Goal: Book appointment/travel/reservation

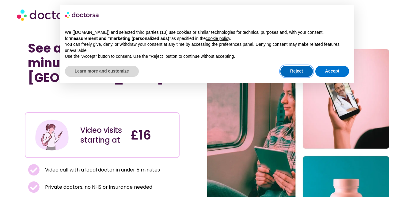
click at [293, 71] on button "Reject" at bounding box center [297, 71] width 33 height 11
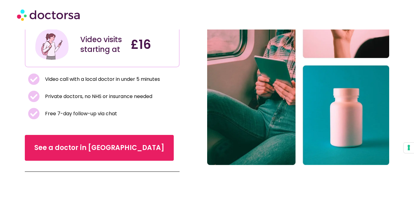
scroll to position [92, 0]
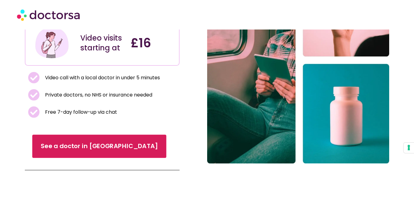
click at [94, 135] on link "See a doctor in UK" at bounding box center [99, 146] width 134 height 23
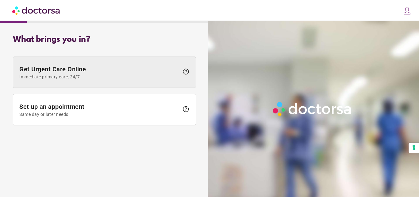
click at [174, 72] on span "Get Urgent Care Online Immediate primary care, 24/7" at bounding box center [99, 72] width 160 height 14
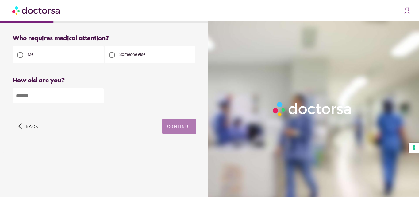
click at [181, 125] on span "Continue" at bounding box center [179, 126] width 24 height 5
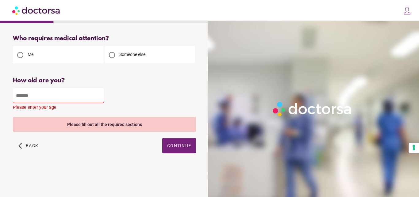
click at [57, 99] on input "number" at bounding box center [58, 95] width 91 height 15
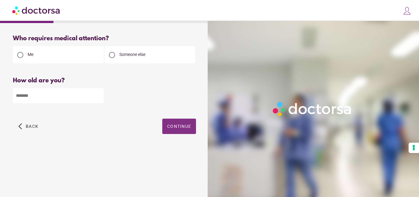
type input "**"
click at [174, 122] on span "button" at bounding box center [179, 125] width 34 height 15
